Goal: Go to known website: Go to known website

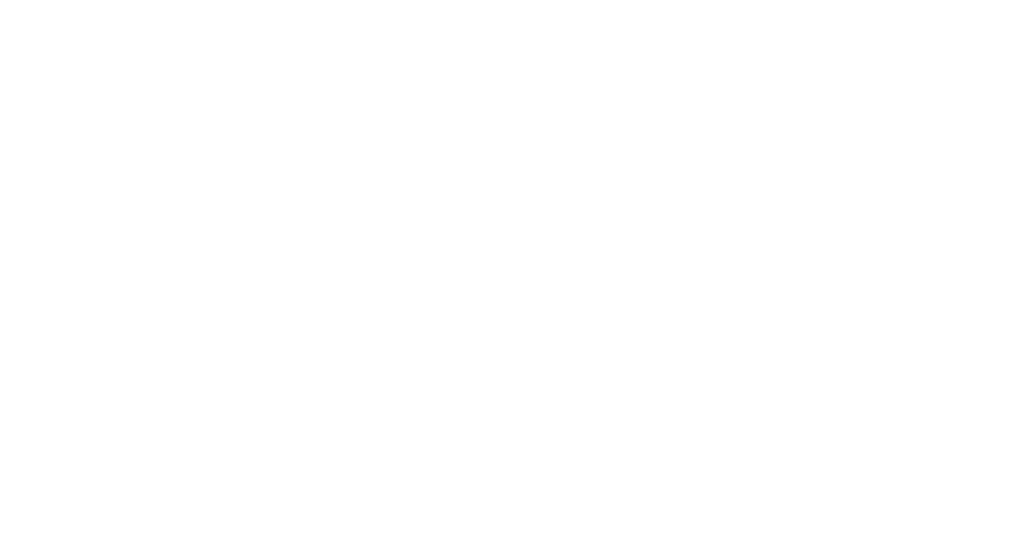
click at [152, 133] on div at bounding box center [510, 275] width 1020 height 551
